Goal: Find specific page/section: Find specific page/section

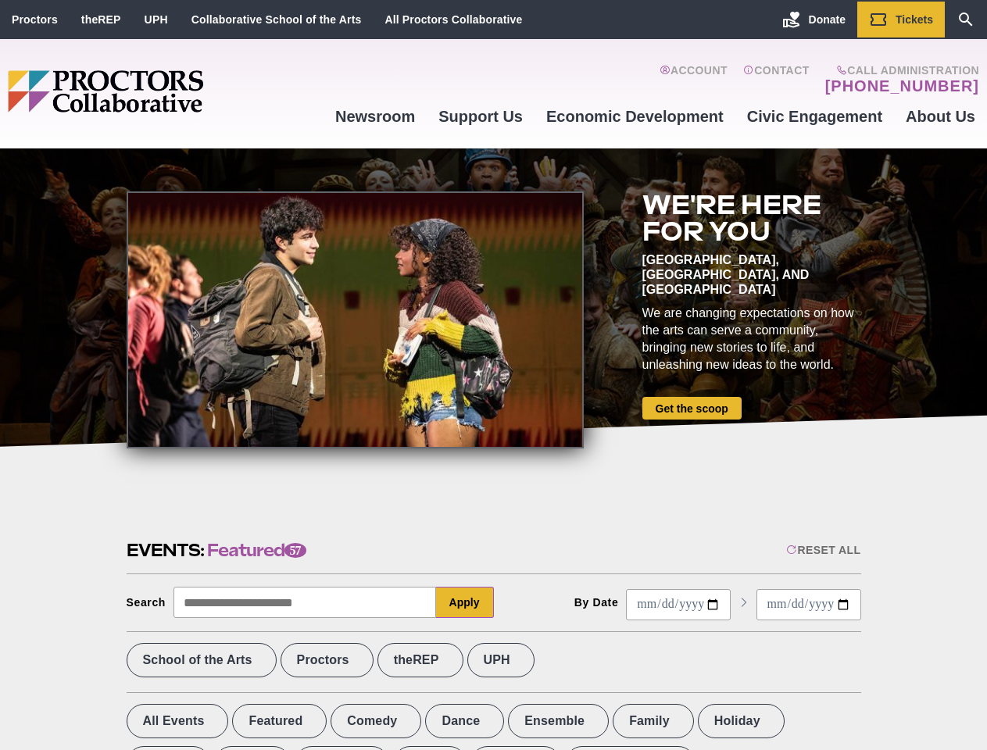
click at [493, 375] on div at bounding box center [355, 319] width 457 height 257
click at [822, 550] on div "Reset All" at bounding box center [823, 550] width 74 height 12
click at [465, 602] on button "Apply" at bounding box center [465, 602] width 58 height 31
